Goal: Task Accomplishment & Management: Use online tool/utility

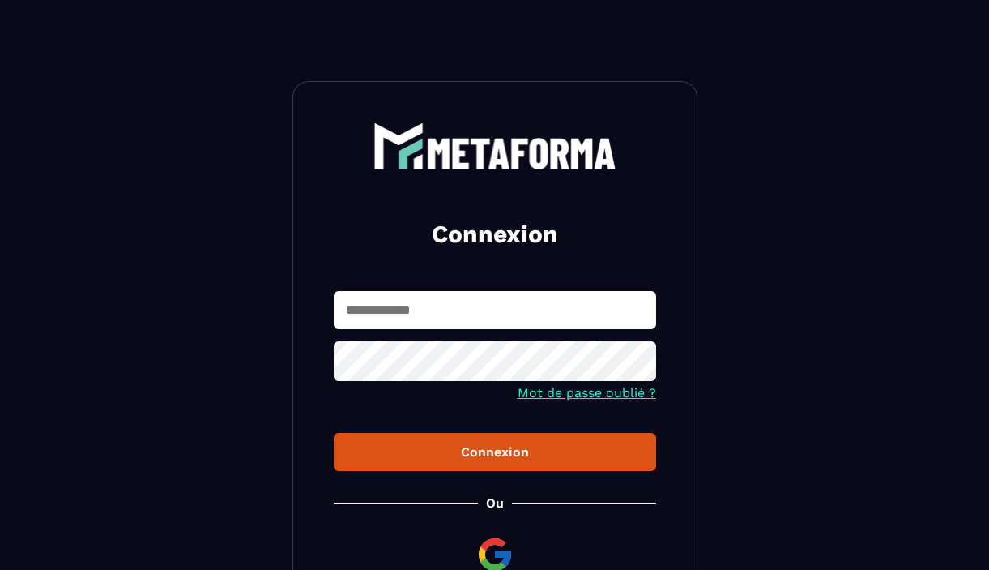
click at [430, 314] on input "text" at bounding box center [495, 310] width 323 height 38
type input "**********"
click at [334, 433] on button "Connexion" at bounding box center [495, 452] width 323 height 38
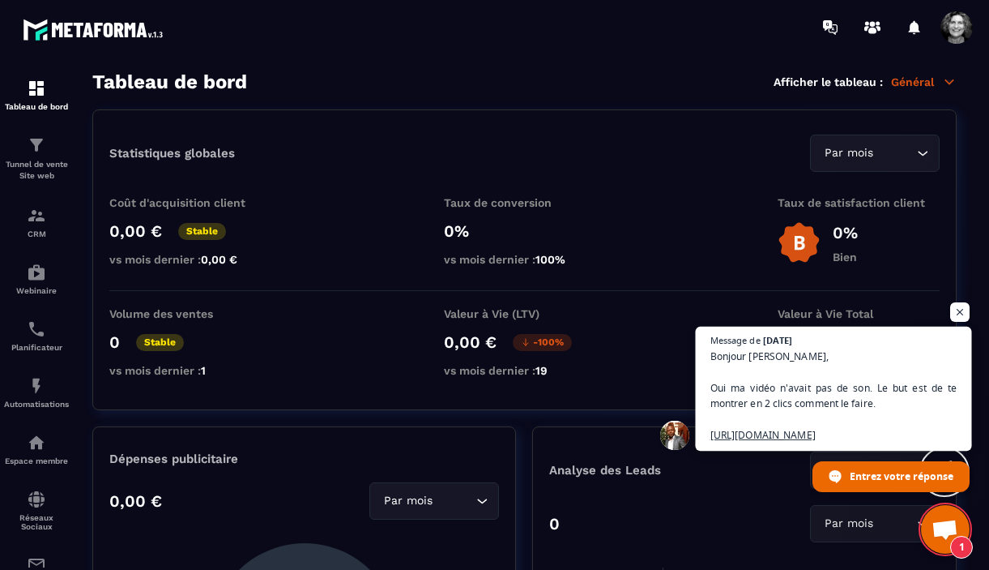
click at [774, 420] on span "Bonjour [PERSON_NAME], Oui ma vidéo n'avait pas de son. Le but est de te montre…" at bounding box center [834, 395] width 247 height 94
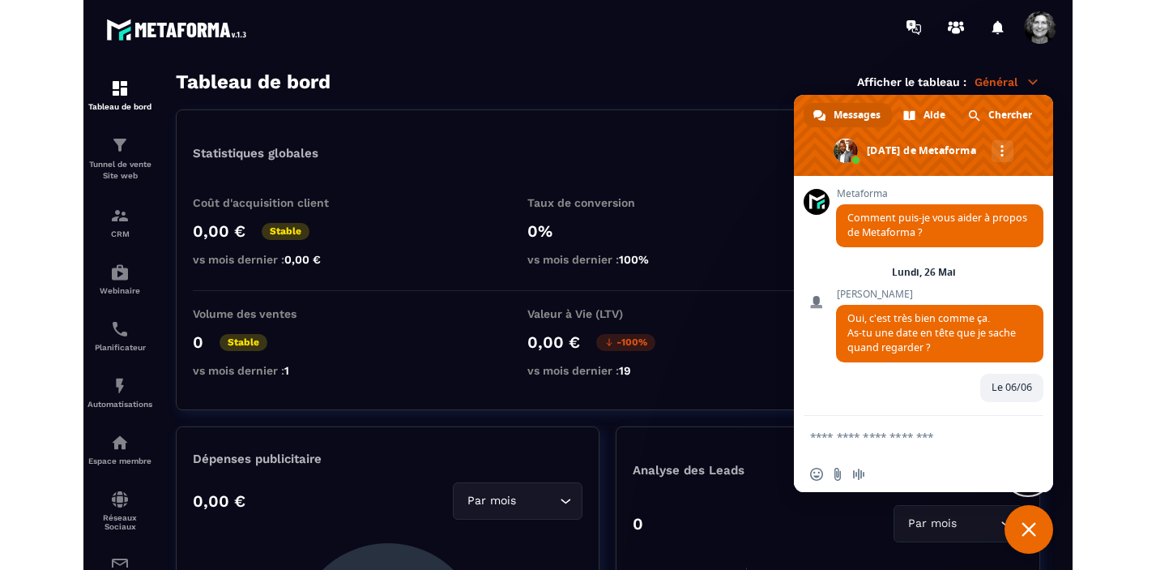
scroll to position [20158, 0]
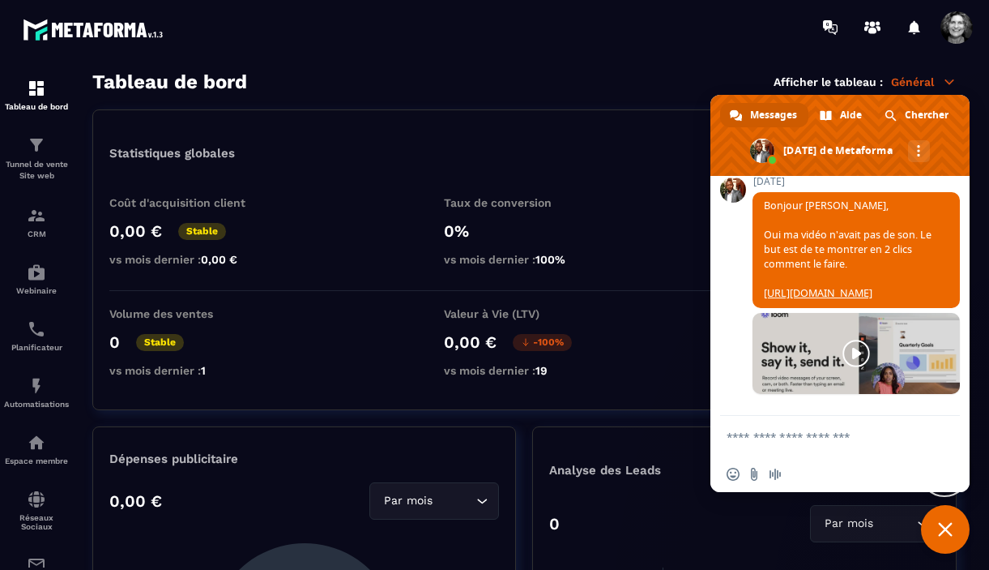
click at [854, 348] on link at bounding box center [856, 353] width 207 height 81
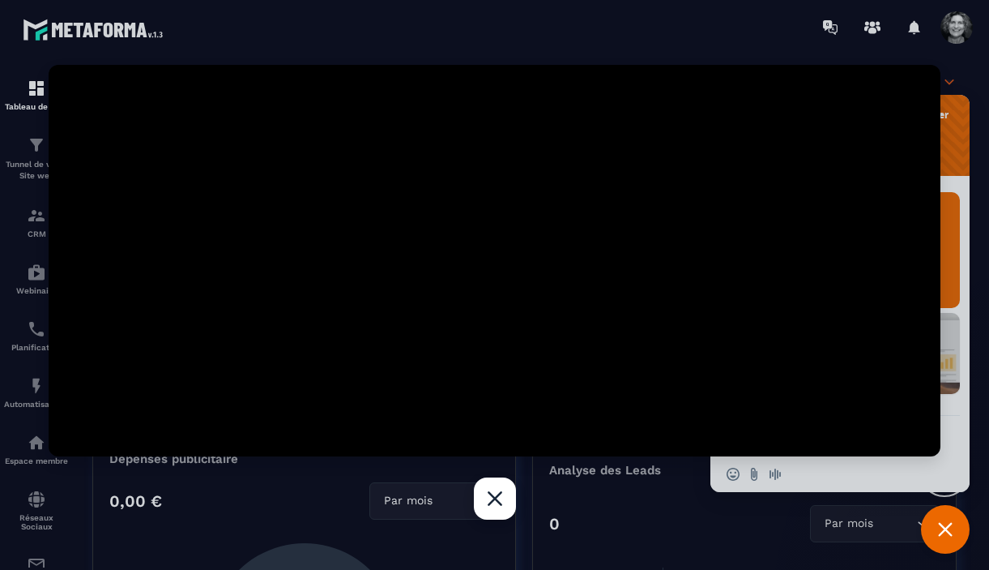
click at [494, 509] on div "Fermer" at bounding box center [495, 498] width 42 height 42
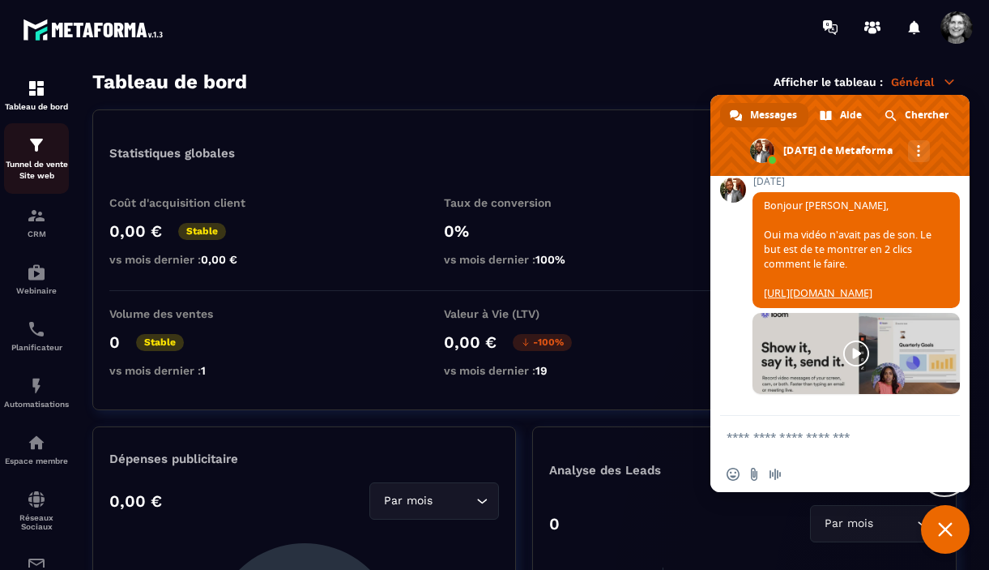
click at [38, 157] on div "Tunnel de vente Site web" at bounding box center [36, 158] width 65 height 46
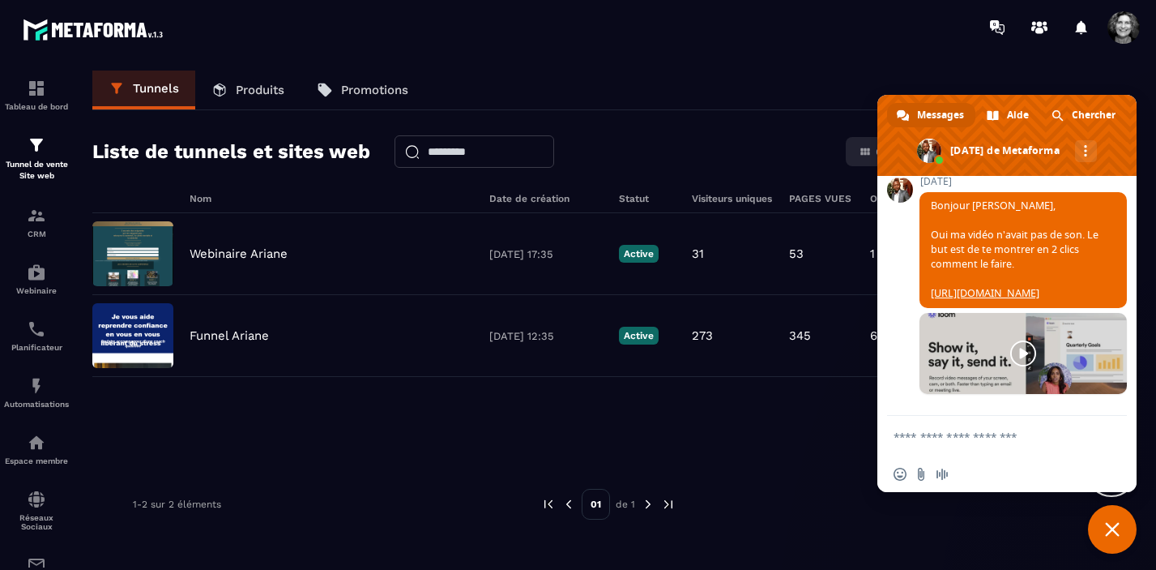
click at [989, 532] on span "Fermer le chat" at bounding box center [1112, 529] width 15 height 15
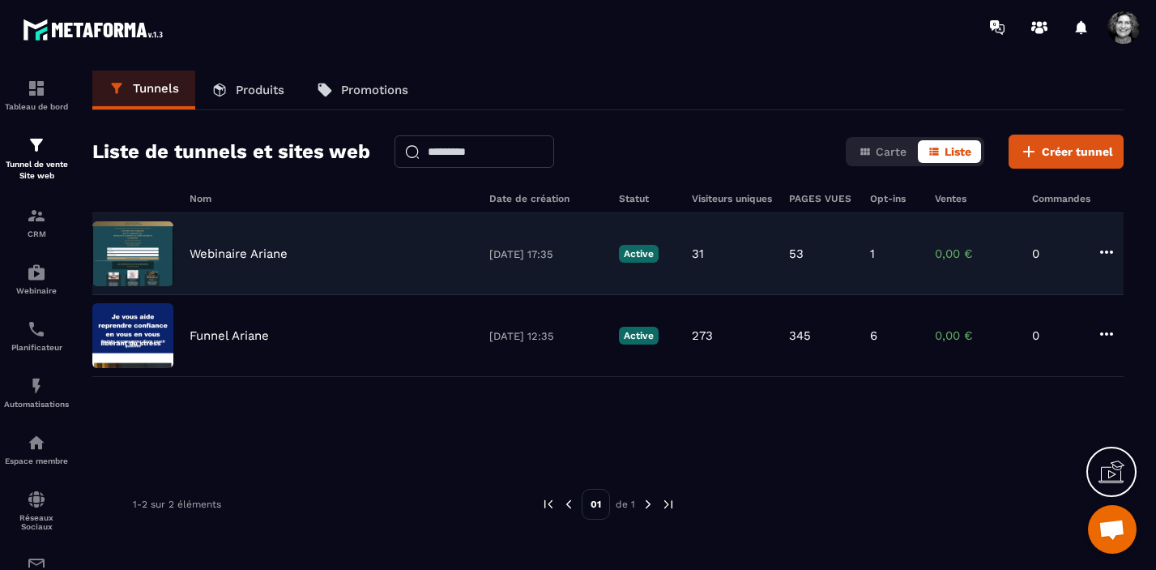
click at [336, 271] on div "Webinaire Ariane [DATE] 17:35 Active 31 53 1 0,00 € 0" at bounding box center [608, 254] width 1032 height 82
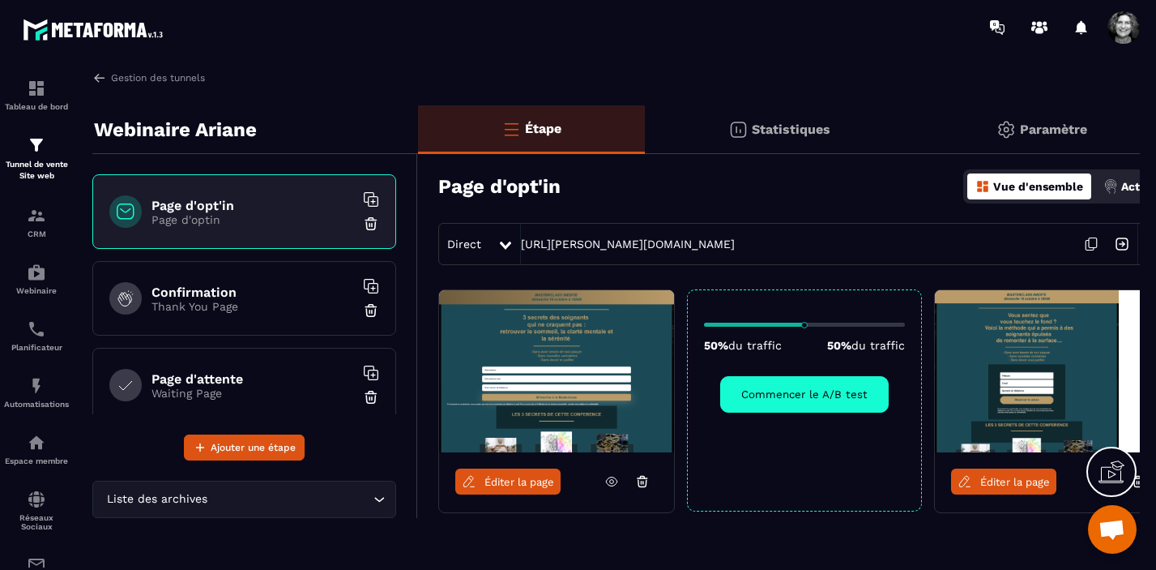
click at [284, 307] on p "Thank You Page" at bounding box center [253, 306] width 203 height 13
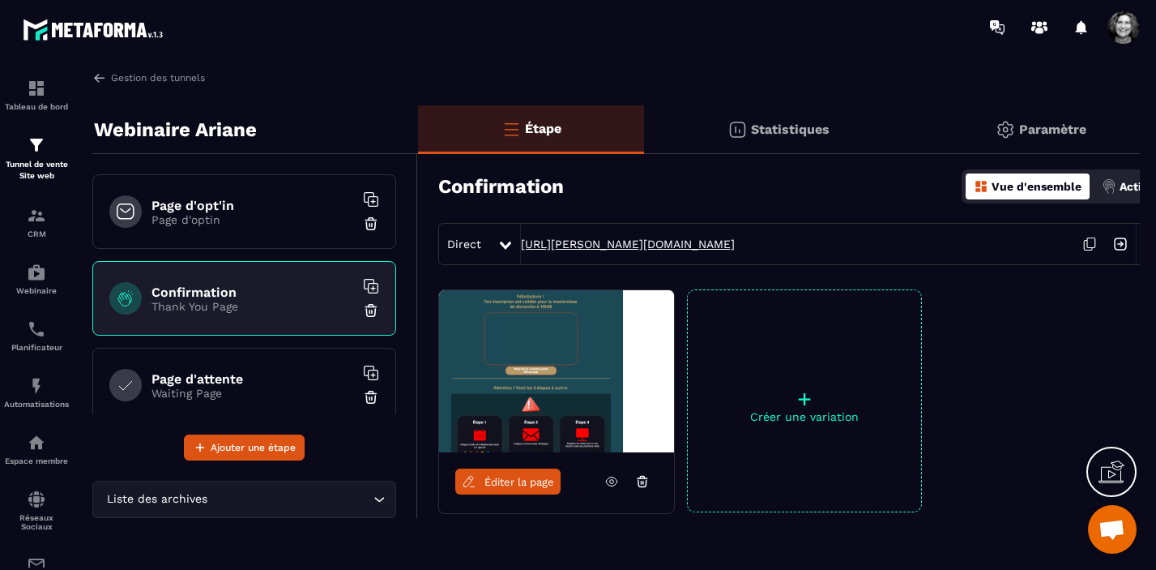
click at [663, 244] on link "[URL][PERSON_NAME][DOMAIN_NAME]" at bounding box center [628, 243] width 214 height 13
click at [255, 214] on p "Page d'optin" at bounding box center [253, 219] width 203 height 13
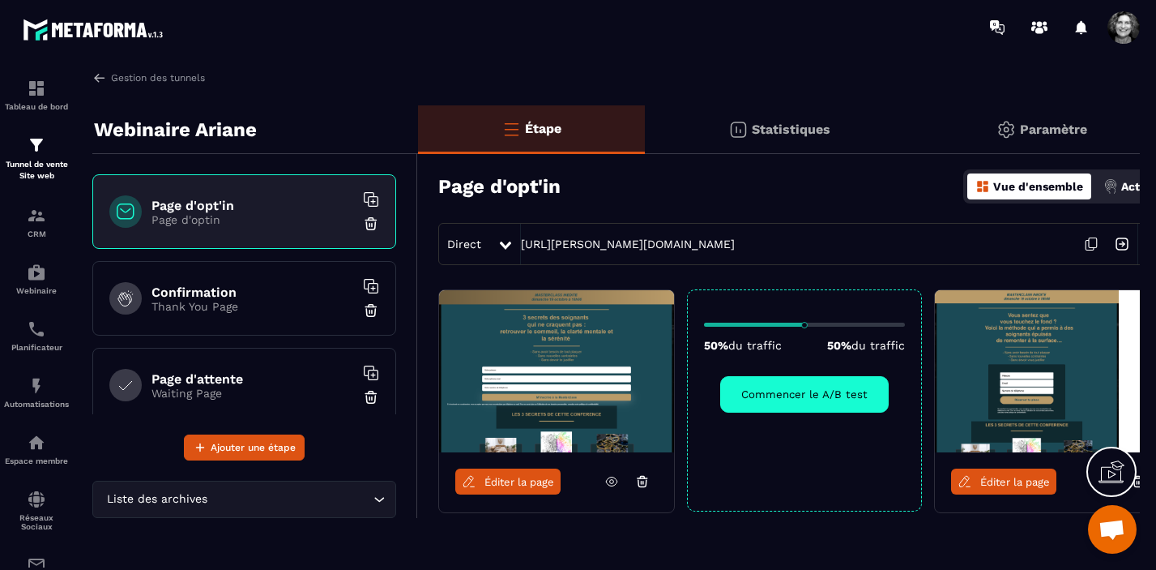
click at [519, 488] on link "Éditer la page" at bounding box center [507, 481] width 105 height 26
